Goal: Task Accomplishment & Management: Use online tool/utility

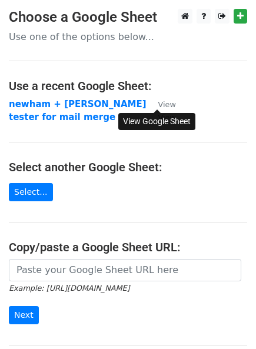
click at [164, 105] on small "View" at bounding box center [167, 104] width 18 height 9
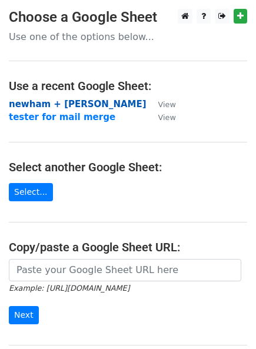
click at [67, 105] on strong "newham + hackney" at bounding box center [78, 104] width 138 height 11
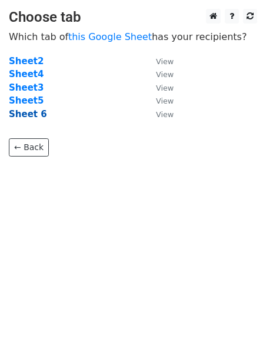
click at [19, 115] on strong "Sheet 6" at bounding box center [28, 114] width 38 height 11
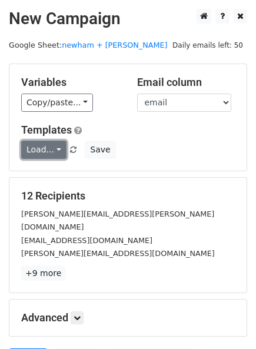
click at [59, 148] on link "Load..." at bounding box center [43, 150] width 45 height 18
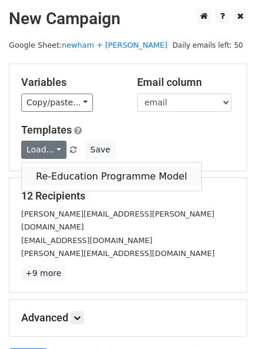
click at [67, 170] on link "Re-Education Programme Model" at bounding box center [112, 176] width 180 height 19
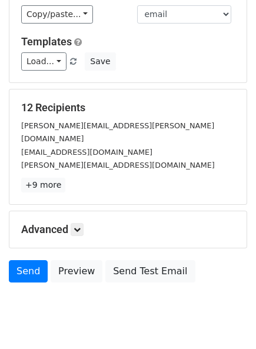
scroll to position [106, 0]
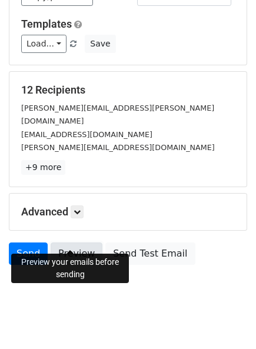
click at [78, 243] on link "Preview" at bounding box center [77, 254] width 52 height 22
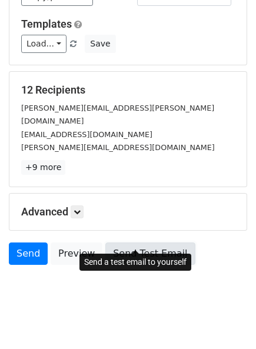
click at [124, 243] on link "Send Test Email" at bounding box center [149, 254] width 89 height 22
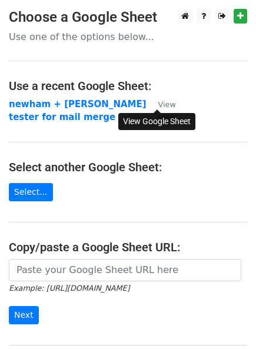
click at [165, 105] on small "View" at bounding box center [167, 104] width 18 height 9
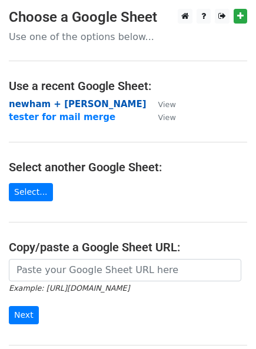
click at [80, 104] on strong "newham + hackney" at bounding box center [78, 104] width 138 height 11
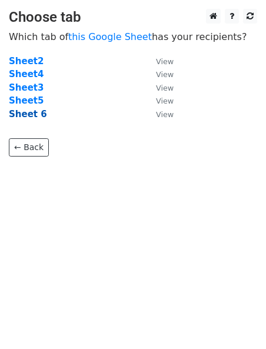
click at [18, 113] on strong "Sheet 6" at bounding box center [28, 114] width 38 height 11
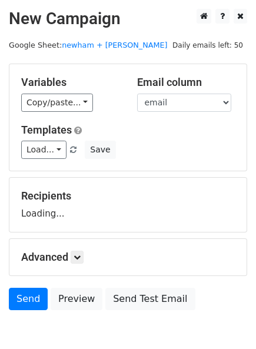
click at [18, 118] on div "Variables Copy/paste... {{Title}} {{first name }} {{surname }} {{email}} {{Colu…" at bounding box center [127, 117] width 237 height 107
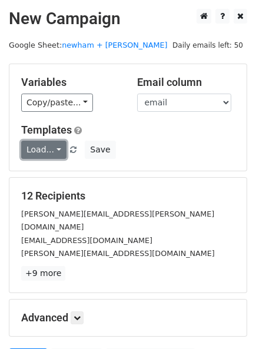
click at [37, 151] on link "Load..." at bounding box center [43, 150] width 45 height 18
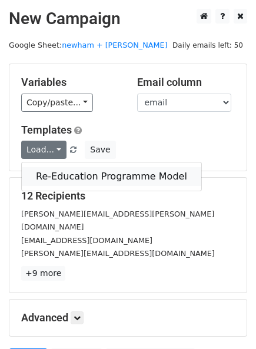
click at [49, 179] on link "Re-Education Programme Model" at bounding box center [112, 176] width 180 height 19
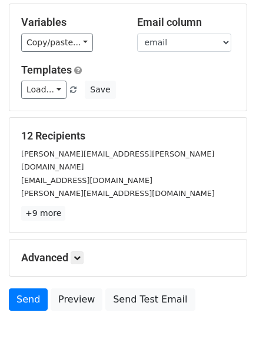
scroll to position [77, 0]
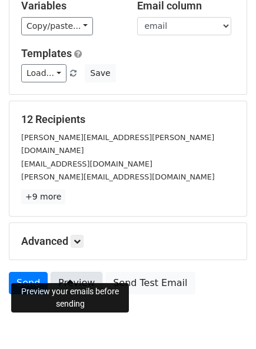
click at [59, 272] on link "Preview" at bounding box center [77, 283] width 52 height 22
click at [71, 272] on link "Preview" at bounding box center [77, 283] width 52 height 22
